Goal: Use online tool/utility: Utilize a website feature to perform a specific function

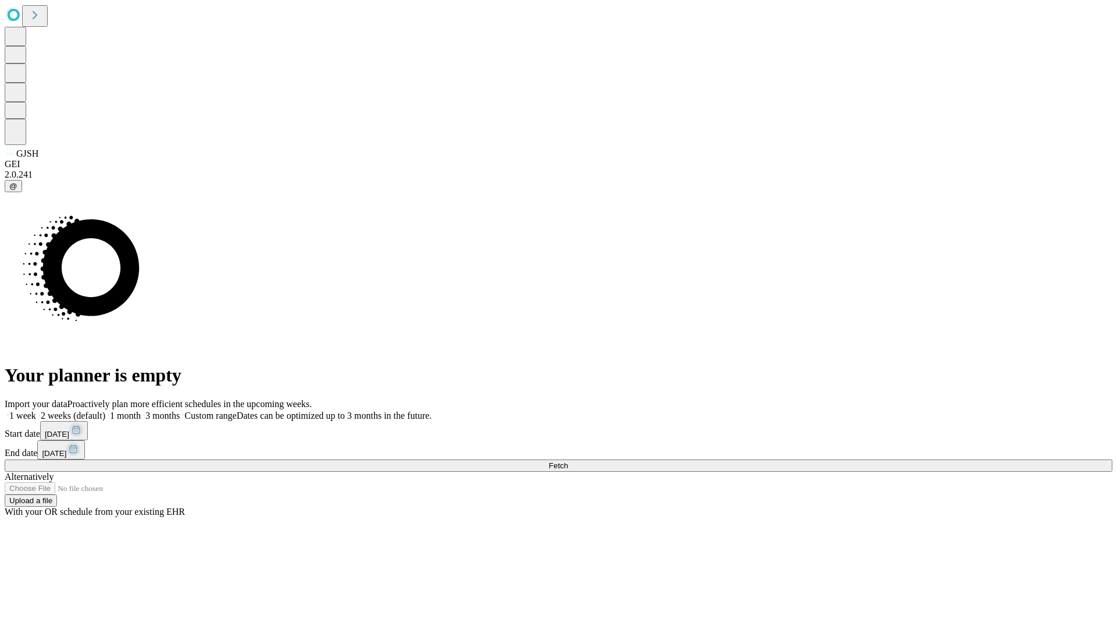
click at [141, 410] on label "1 month" at bounding box center [123, 415] width 36 height 10
click at [568, 461] on span "Fetch" at bounding box center [558, 465] width 19 height 9
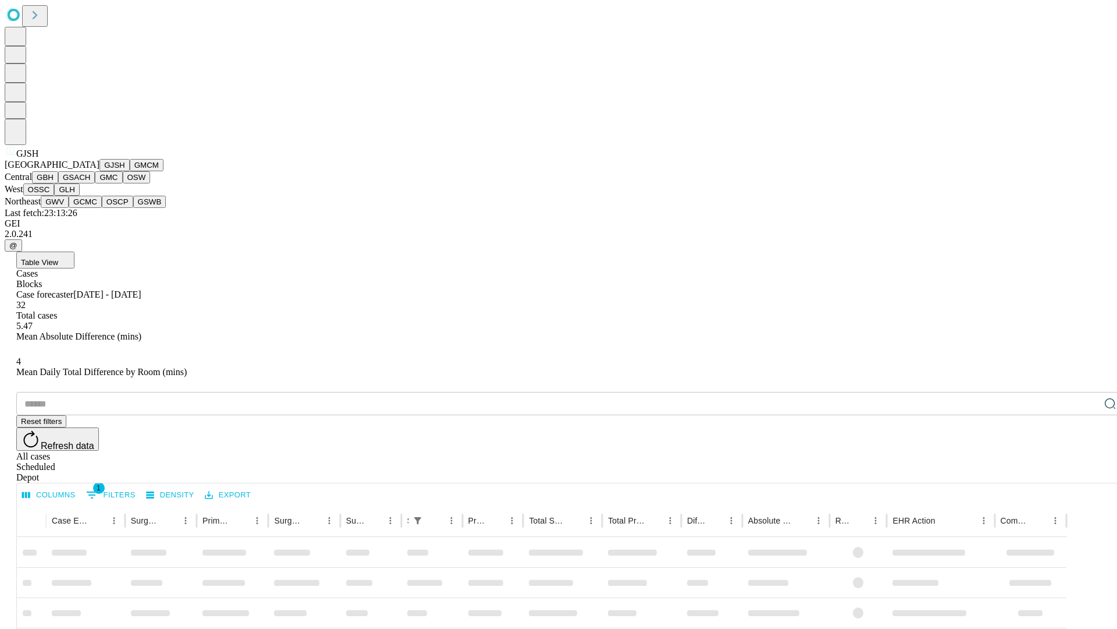
click at [130, 171] on button "GMCM" at bounding box center [147, 165] width 34 height 12
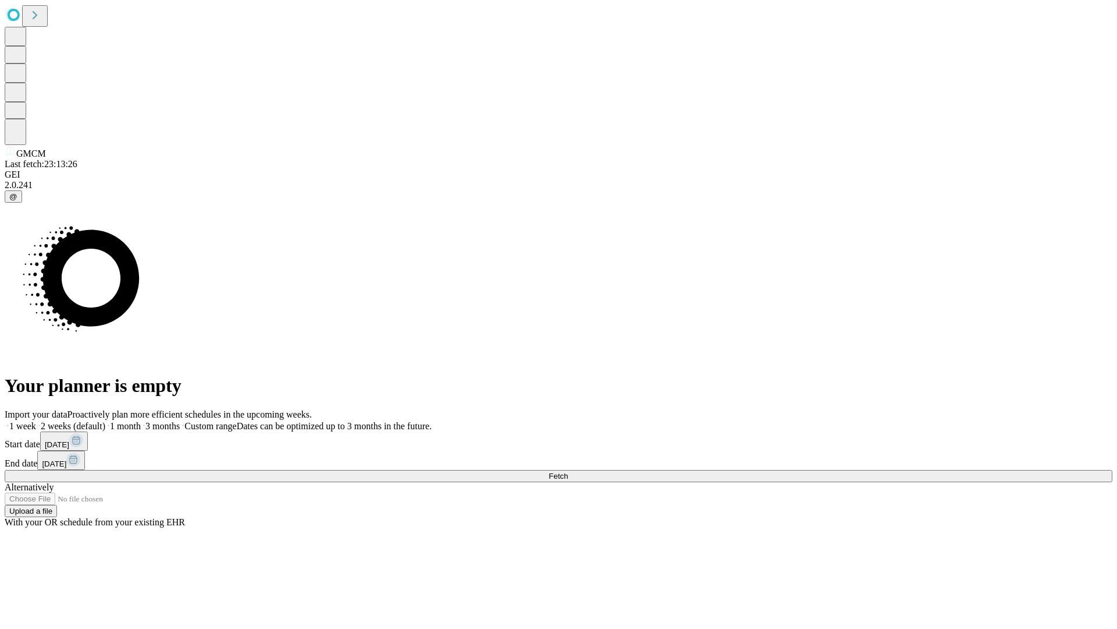
click at [568, 471] on span "Fetch" at bounding box center [558, 475] width 19 height 9
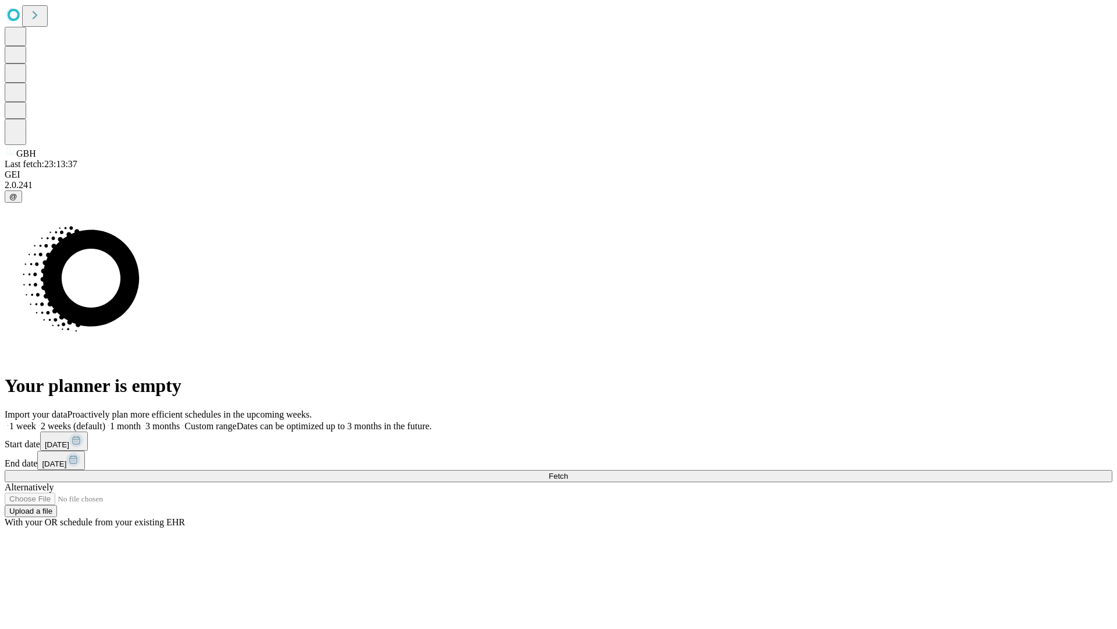
click at [141, 421] on label "1 month" at bounding box center [123, 426] width 36 height 10
click at [568, 471] on span "Fetch" at bounding box center [558, 475] width 19 height 9
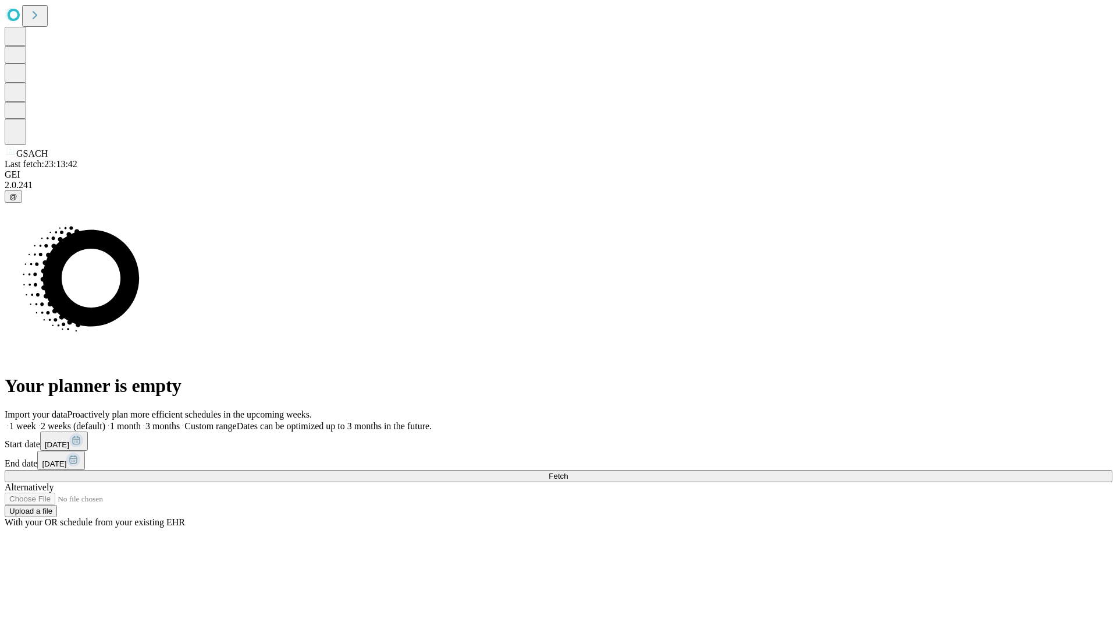
click at [141, 421] on label "1 month" at bounding box center [123, 426] width 36 height 10
click at [568, 471] on span "Fetch" at bounding box center [558, 475] width 19 height 9
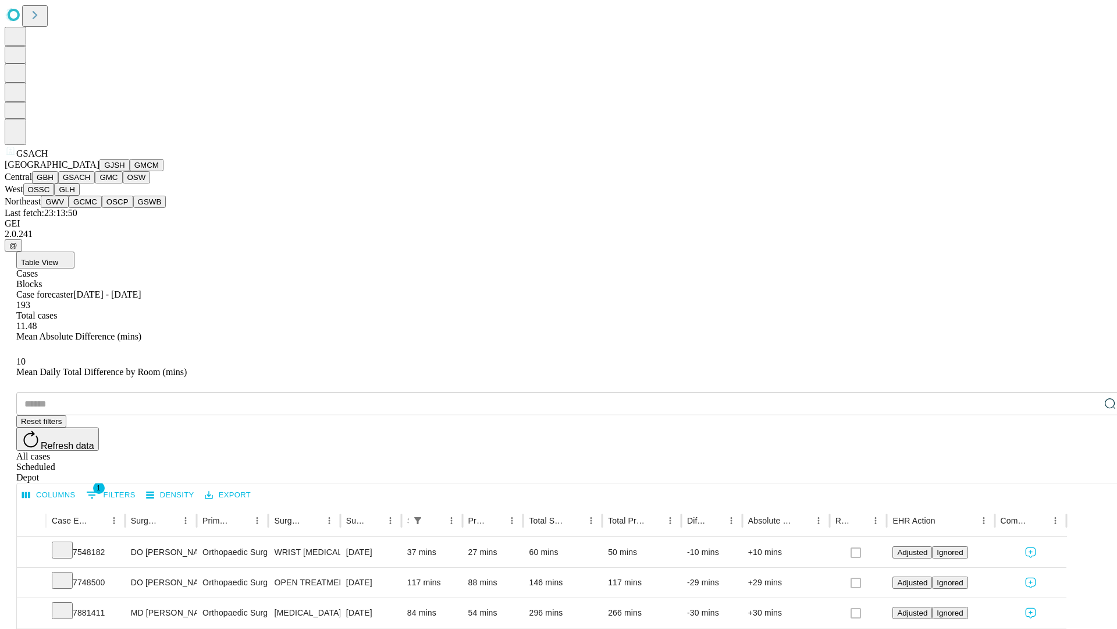
click at [95, 183] on button "GMC" at bounding box center [108, 177] width 27 height 12
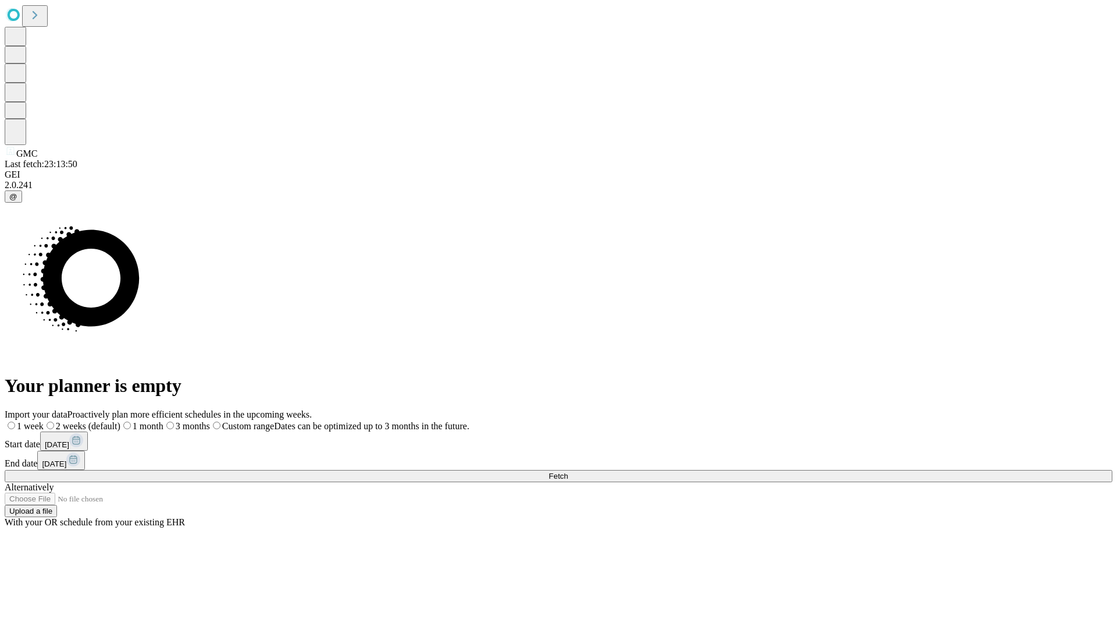
click at [164, 421] on label "1 month" at bounding box center [141, 426] width 43 height 10
click at [568, 471] on span "Fetch" at bounding box center [558, 475] width 19 height 9
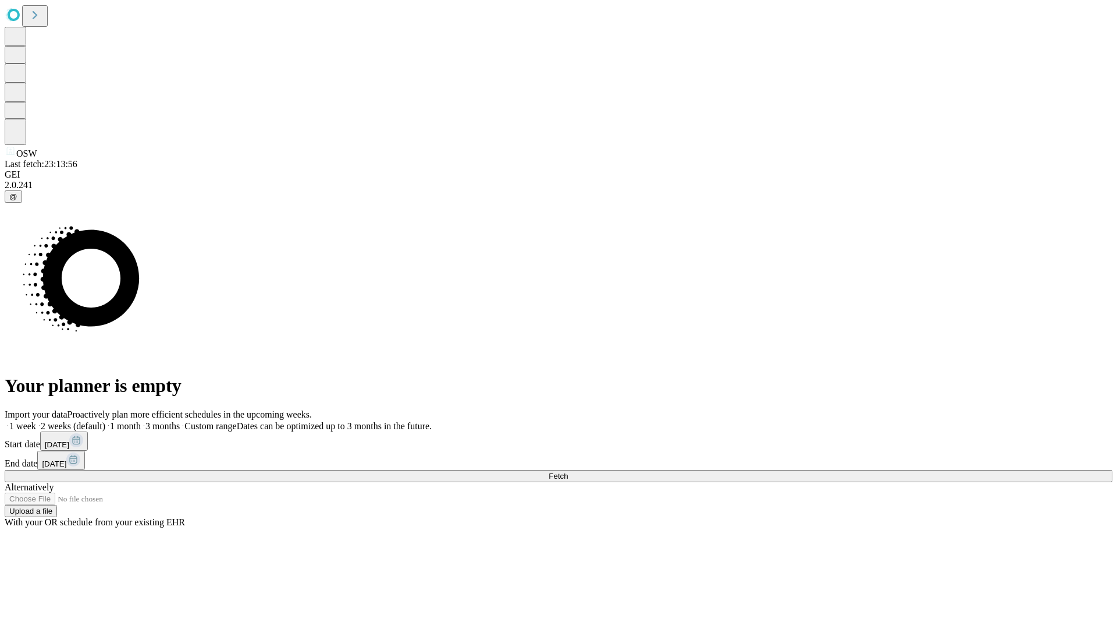
click at [568, 471] on span "Fetch" at bounding box center [558, 475] width 19 height 9
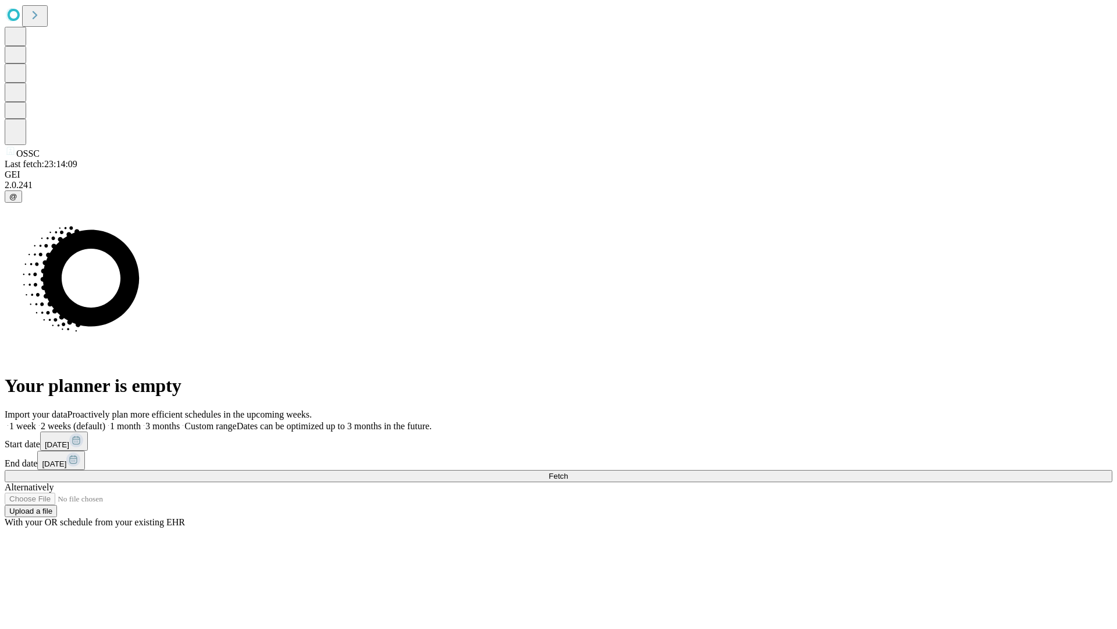
click at [141, 421] on label "1 month" at bounding box center [123, 426] width 36 height 10
click at [568, 471] on span "Fetch" at bounding box center [558, 475] width 19 height 9
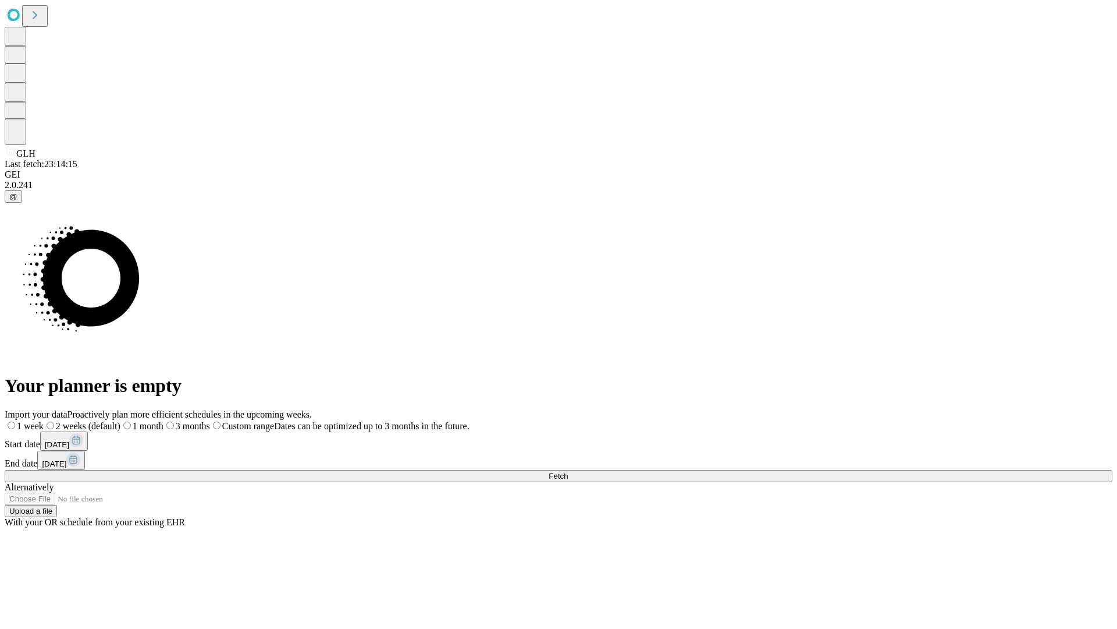
click at [164, 421] on label "1 month" at bounding box center [141, 426] width 43 height 10
click at [568, 471] on span "Fetch" at bounding box center [558, 475] width 19 height 9
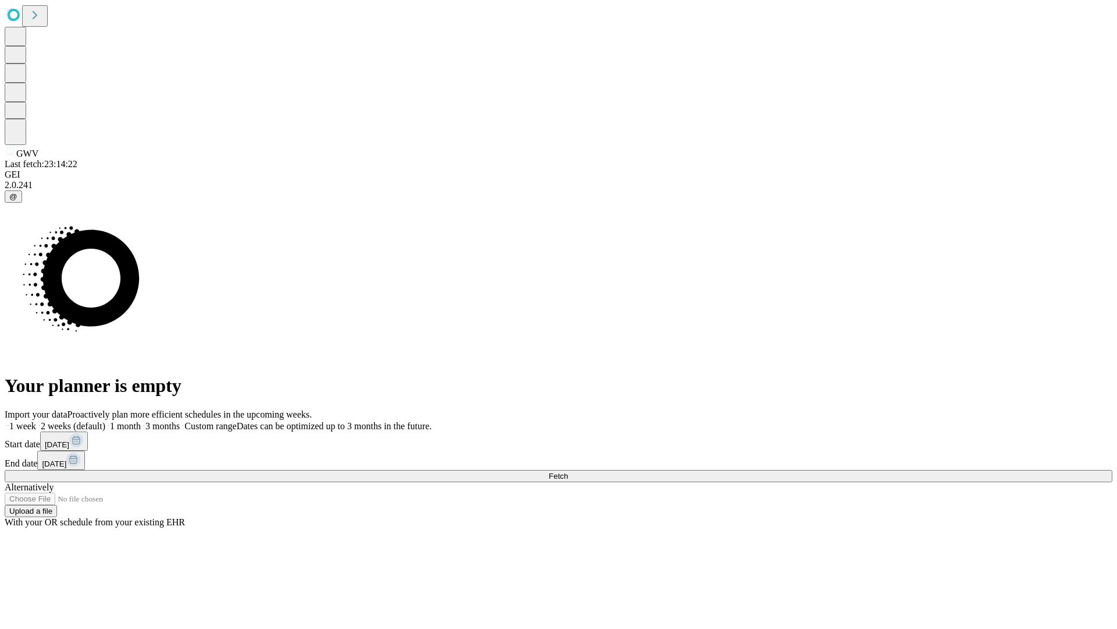
click at [141, 421] on label "1 month" at bounding box center [123, 426] width 36 height 10
click at [568, 471] on span "Fetch" at bounding box center [558, 475] width 19 height 9
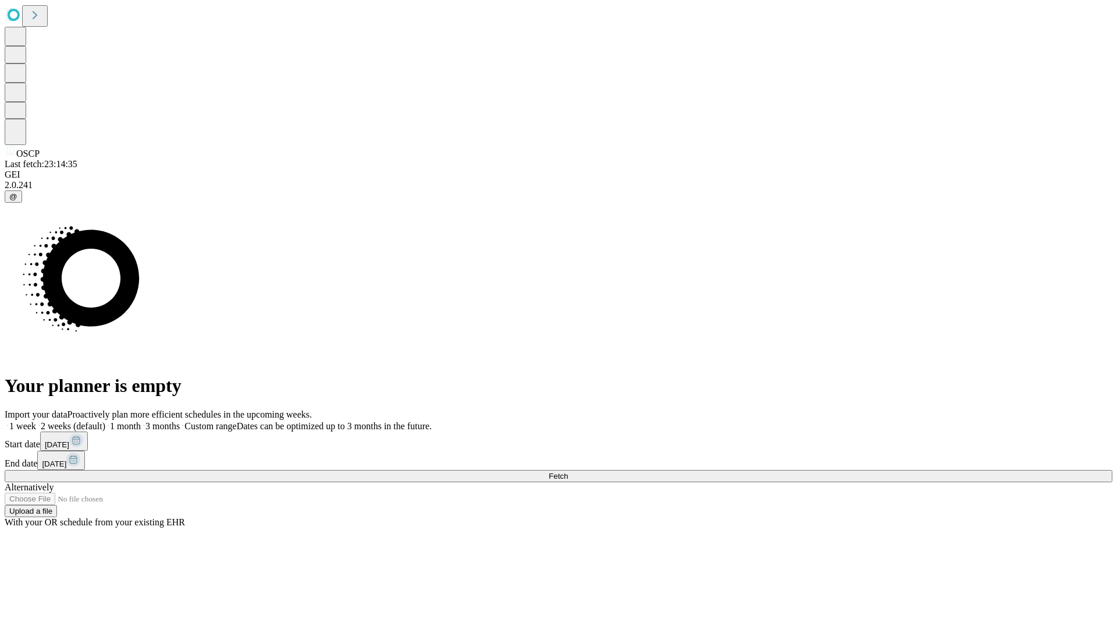
click at [141, 421] on label "1 month" at bounding box center [123, 426] width 36 height 10
click at [568, 471] on span "Fetch" at bounding box center [558, 475] width 19 height 9
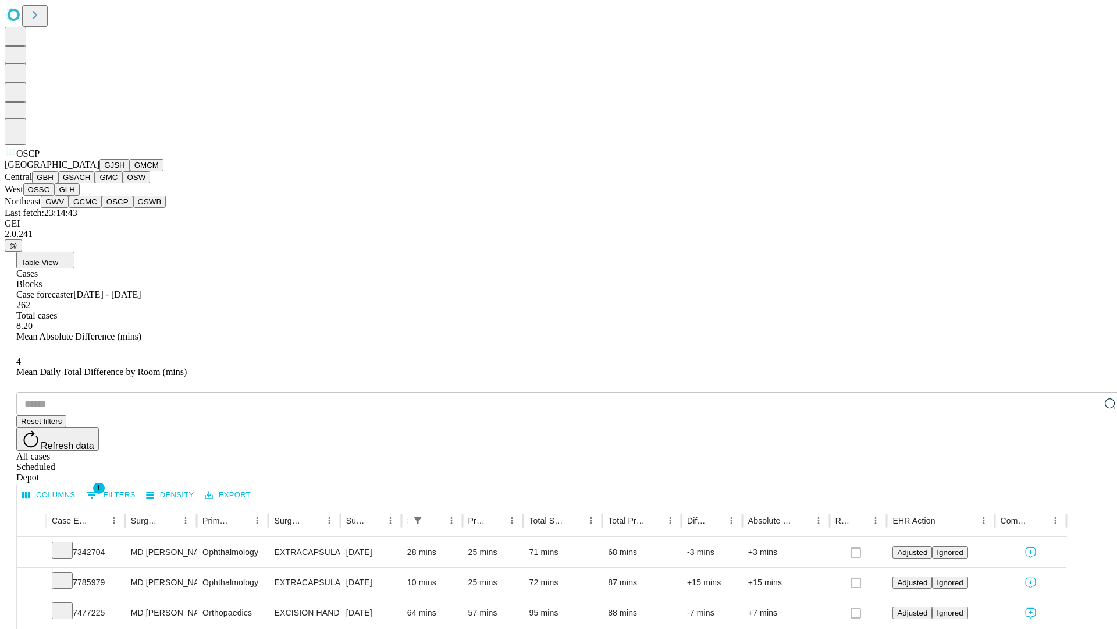
click at [133, 208] on button "GSWB" at bounding box center [149, 202] width 33 height 12
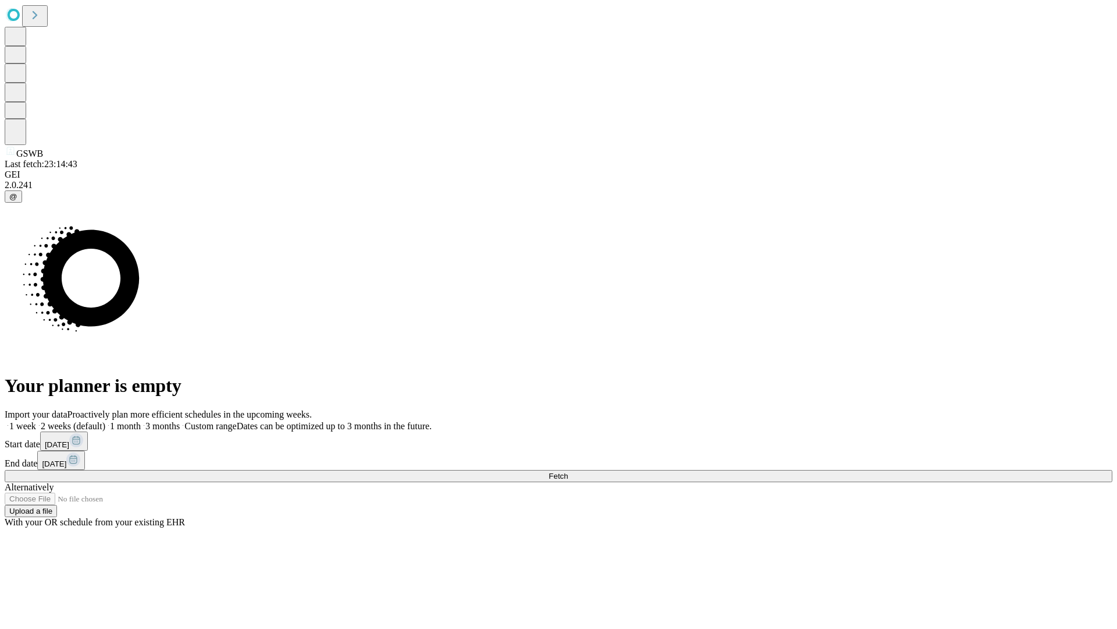
click at [141, 421] on label "1 month" at bounding box center [123, 426] width 36 height 10
click at [568, 471] on span "Fetch" at bounding box center [558, 475] width 19 height 9
